Goal: Information Seeking & Learning: Learn about a topic

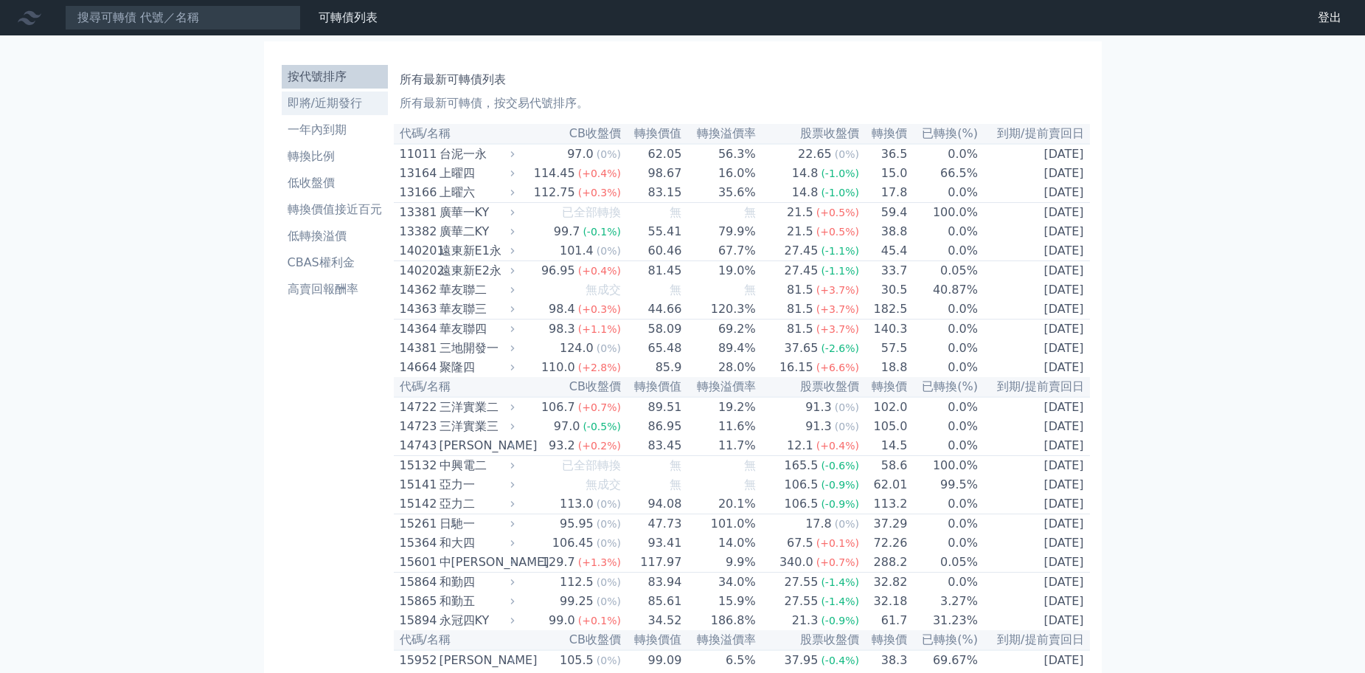
click at [347, 101] on li "即將/近期發行" at bounding box center [335, 103] width 106 height 18
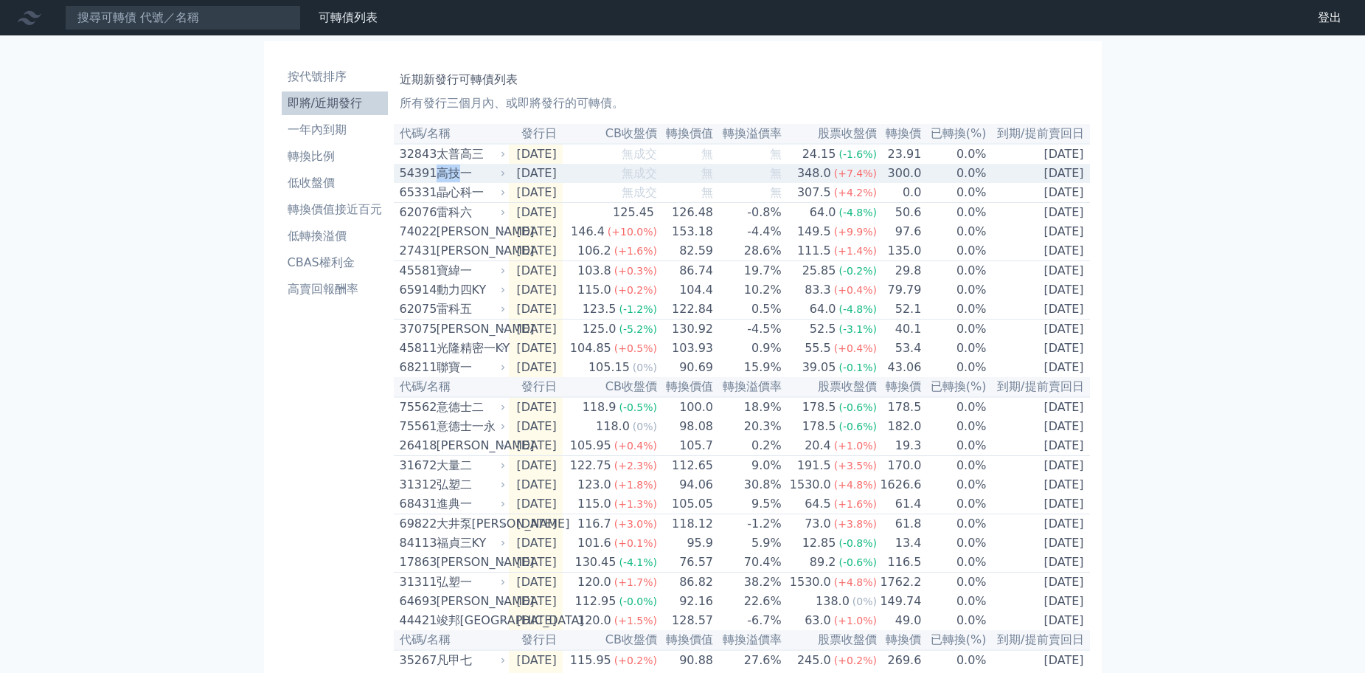
drag, startPoint x: 459, startPoint y: 176, endPoint x: 440, endPoint y: 182, distance: 20.1
click at [440, 182] on div "高技一" at bounding box center [470, 173] width 66 height 18
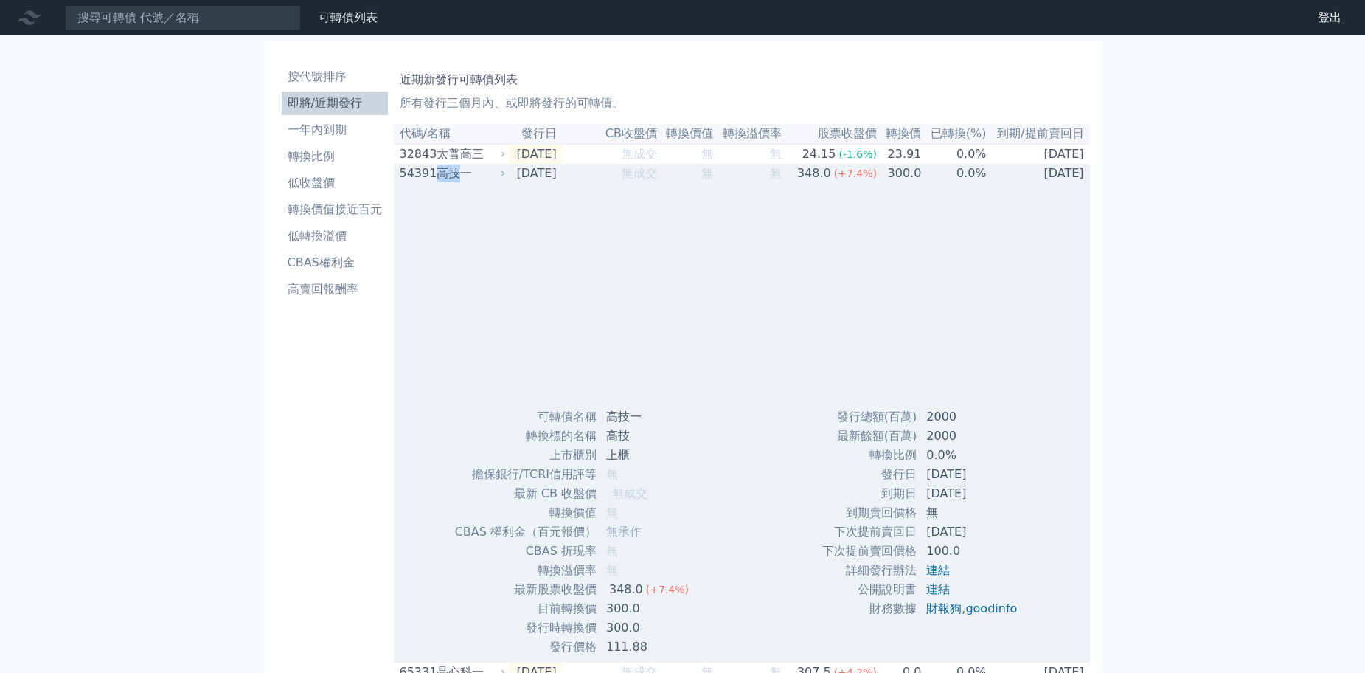
copy div "高技"
click at [449, 182] on div "高技一" at bounding box center [470, 173] width 66 height 18
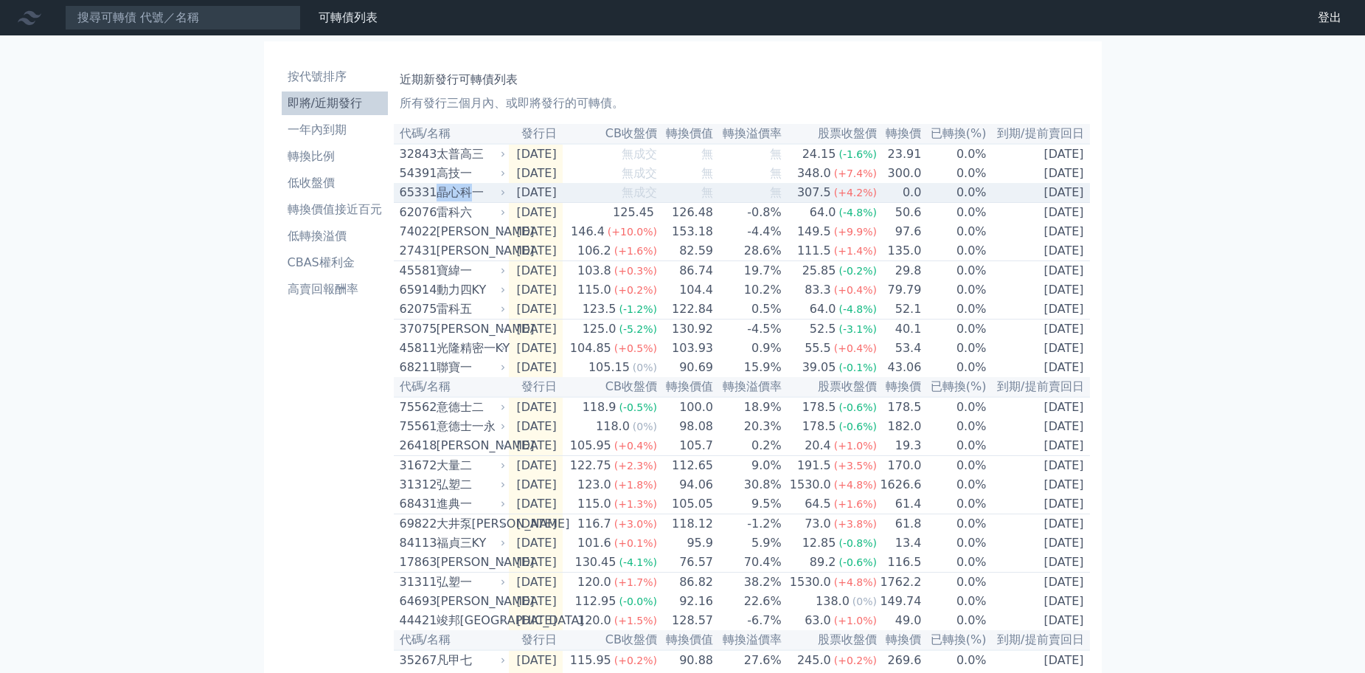
drag, startPoint x: 469, startPoint y: 196, endPoint x: 440, endPoint y: 202, distance: 30.1
click at [440, 201] on div "晶心科一" at bounding box center [470, 193] width 66 height 18
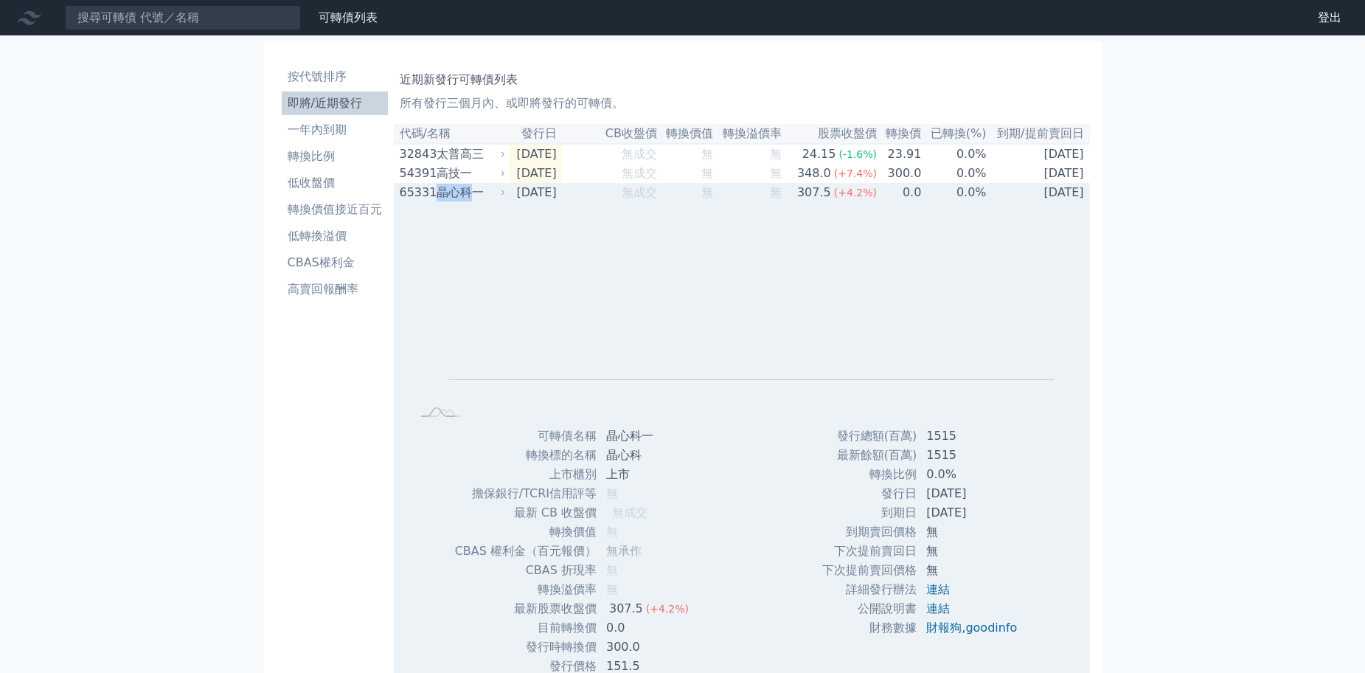
copy div "晶心科"
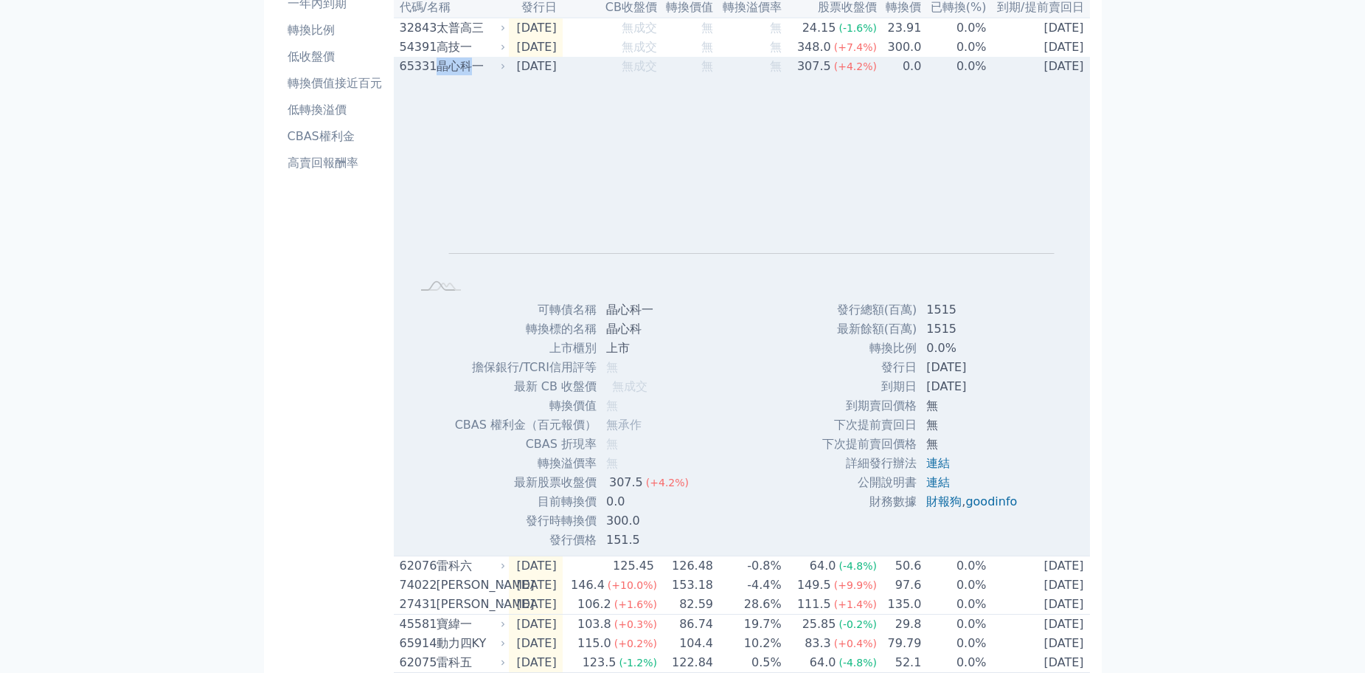
scroll to position [148, 0]
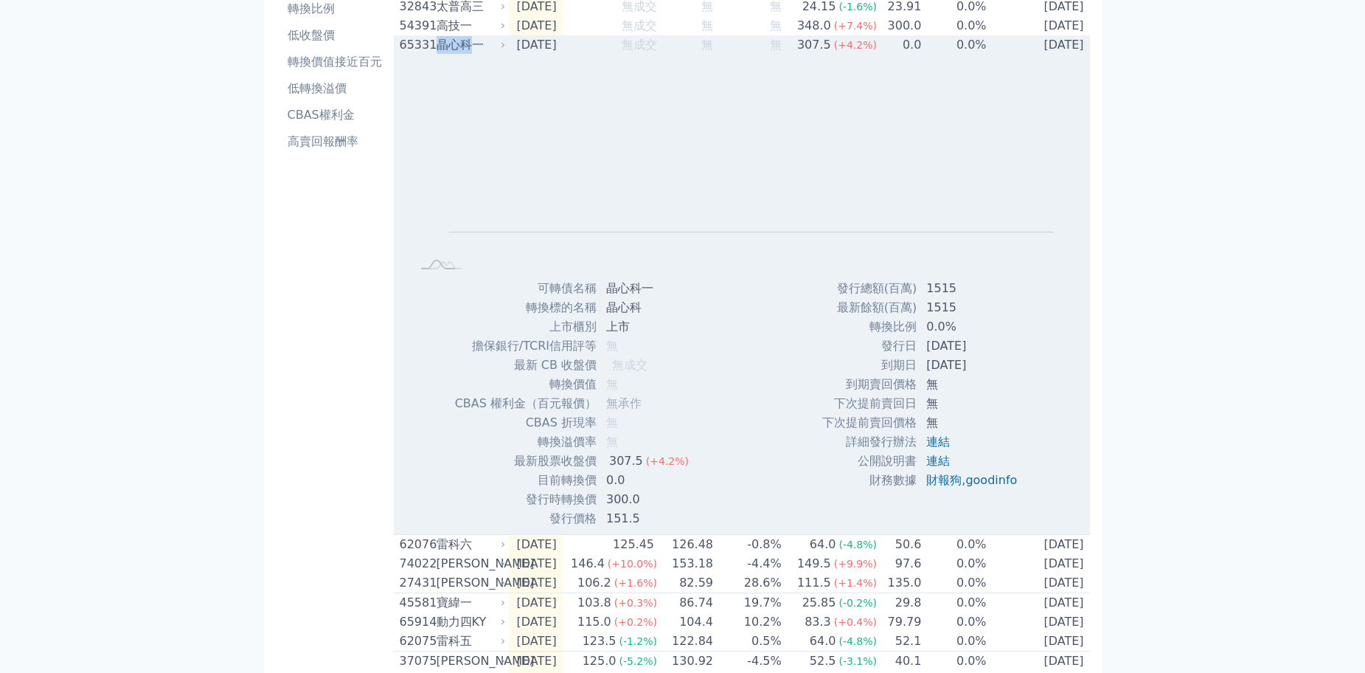
click at [448, 50] on div "晶心科一" at bounding box center [470, 45] width 66 height 18
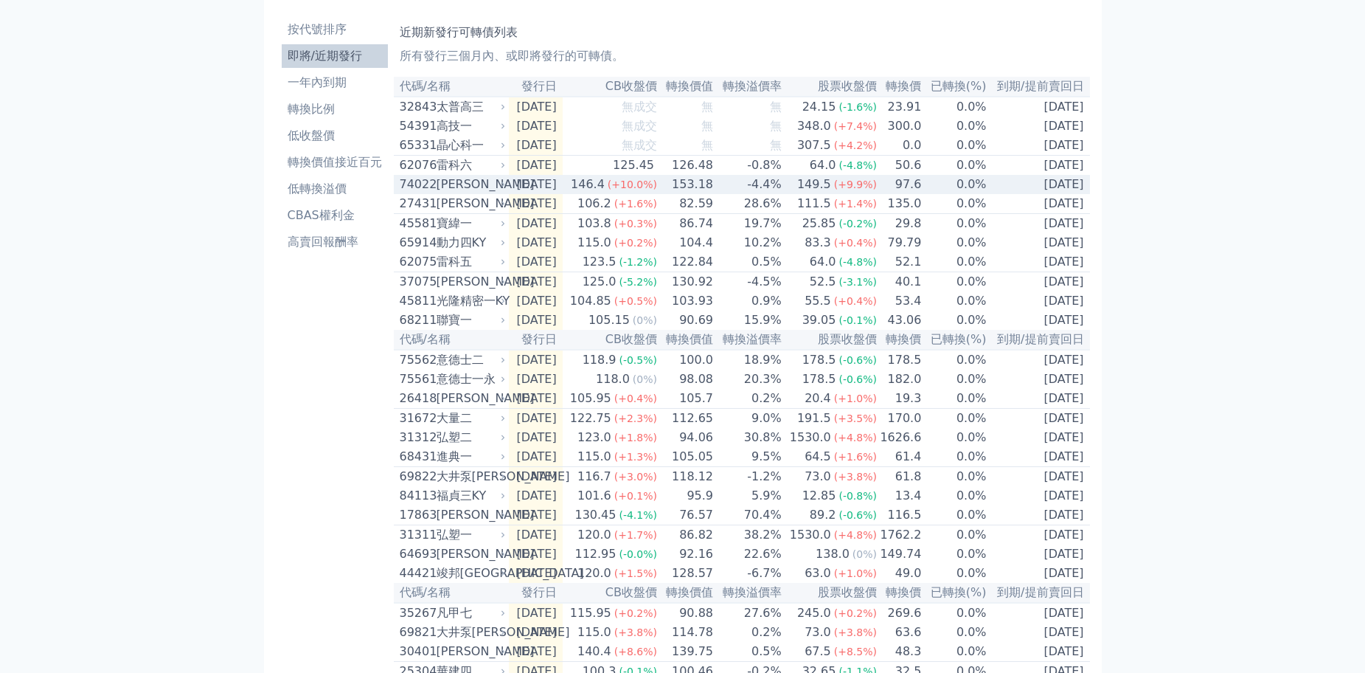
scroll to position [74, 0]
